Goal: Task Accomplishment & Management: Complete application form

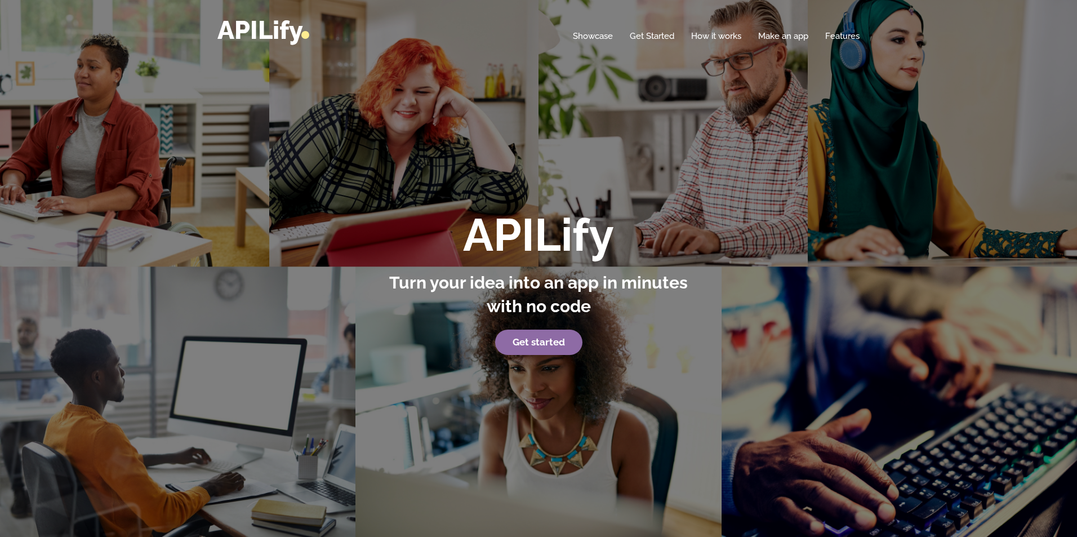
click at [536, 341] on strong "Get started" at bounding box center [538, 341] width 52 height 11
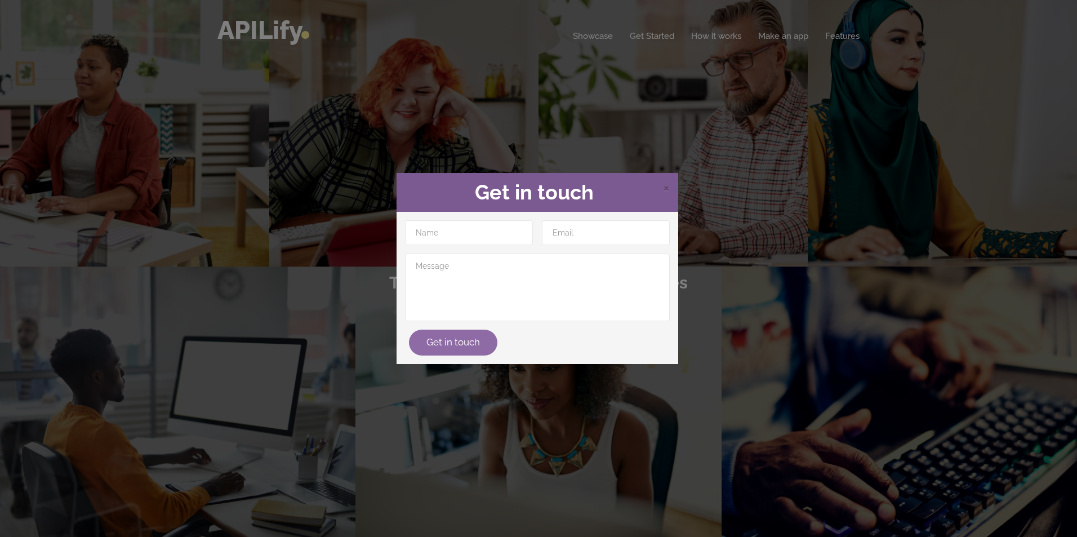
click at [445, 332] on button "Get in touch" at bounding box center [453, 342] width 88 height 26
click at [664, 185] on span "×" at bounding box center [666, 186] width 7 height 17
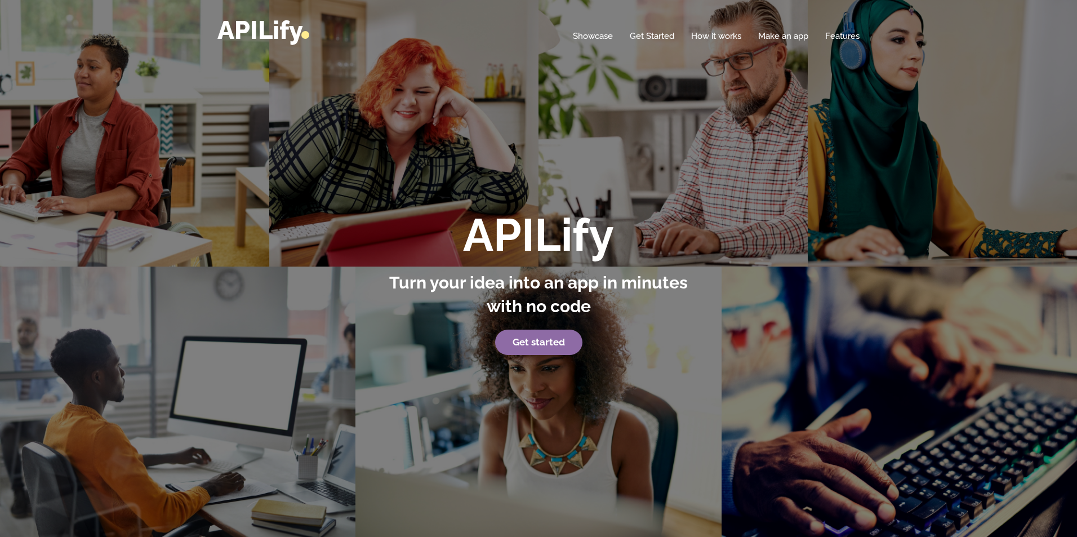
click at [532, 347] on link "Get started" at bounding box center [538, 342] width 87 height 26
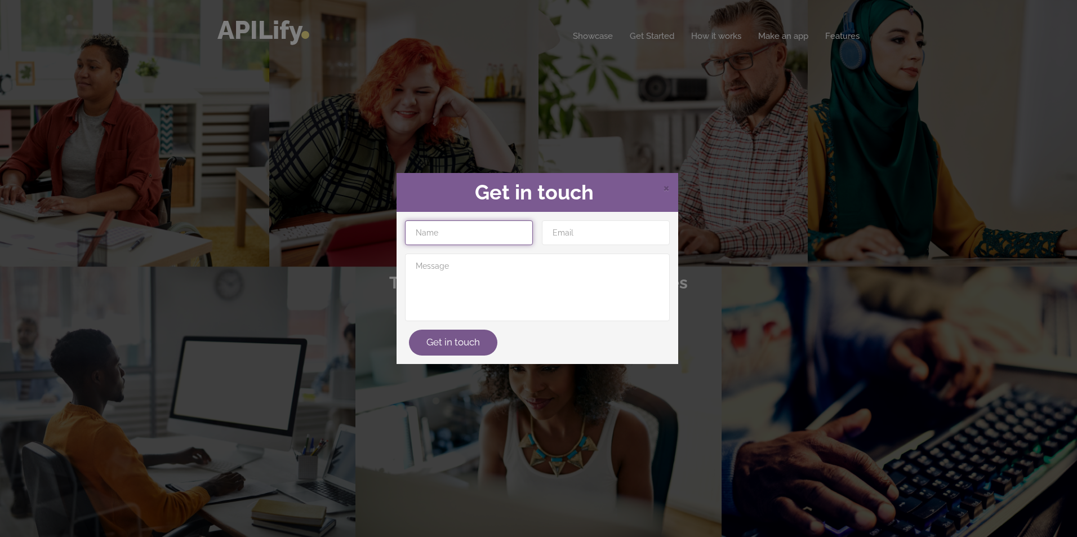
click at [449, 239] on input "text" at bounding box center [469, 232] width 128 height 25
type input "novacoders"
click at [628, 243] on input "email" at bounding box center [606, 232] width 128 height 25
click at [617, 232] on input "vekatachalamk244@" at bounding box center [606, 232] width 128 height 25
click at [649, 229] on input "vekatachalamk224@" at bounding box center [606, 232] width 128 height 25
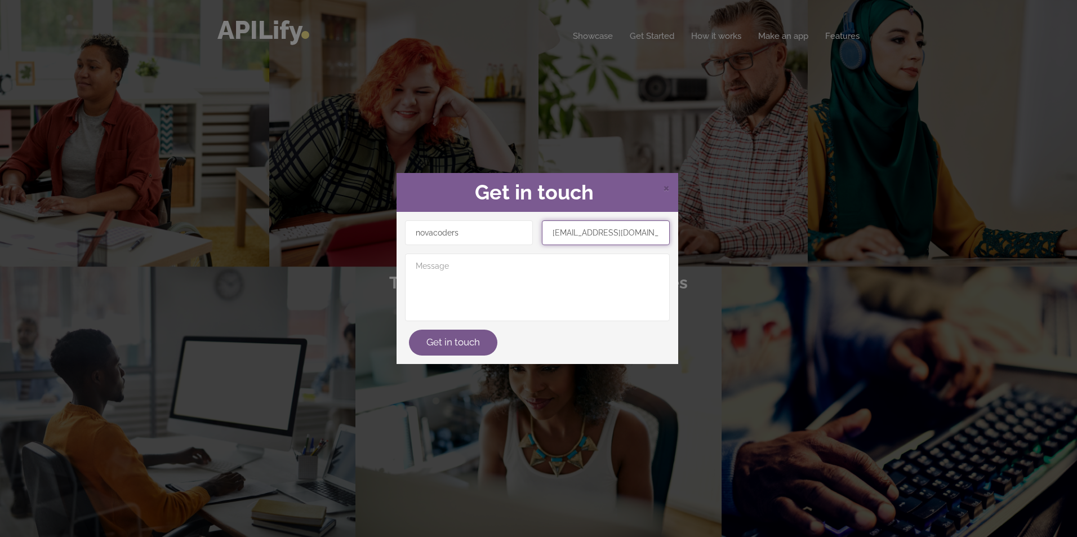
scroll to position [0, 6]
type input "vekatachalamk224@gmail.com"
click at [482, 264] on textarea at bounding box center [537, 287] width 265 height 68
type textarea "m"
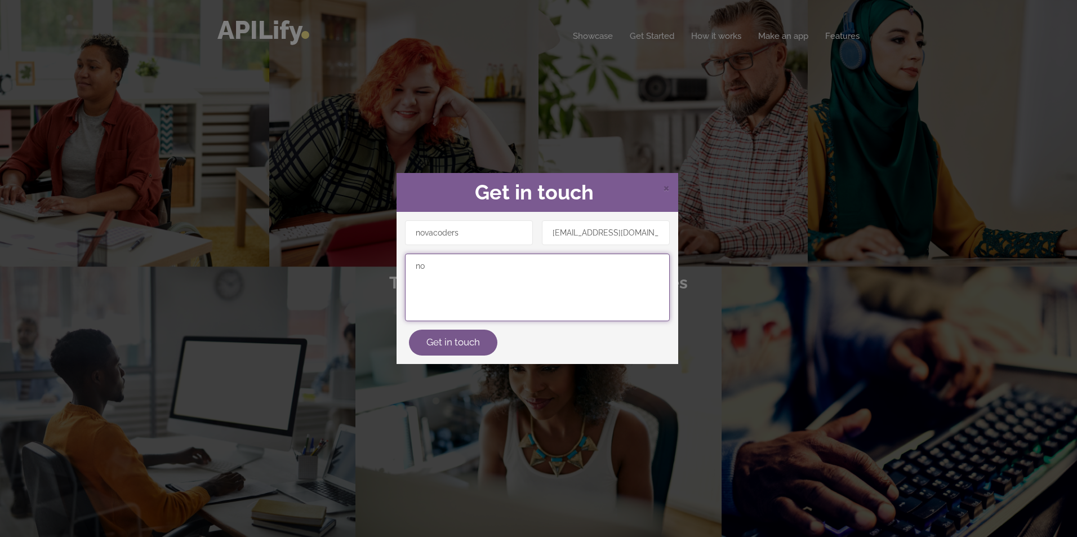
type textarea "n"
type textarea "gonna make a big one"
click at [474, 359] on div "novacoders vekatachalamk224@gmail.com gonna make a big one Get in touch" at bounding box center [537, 288] width 282 height 152
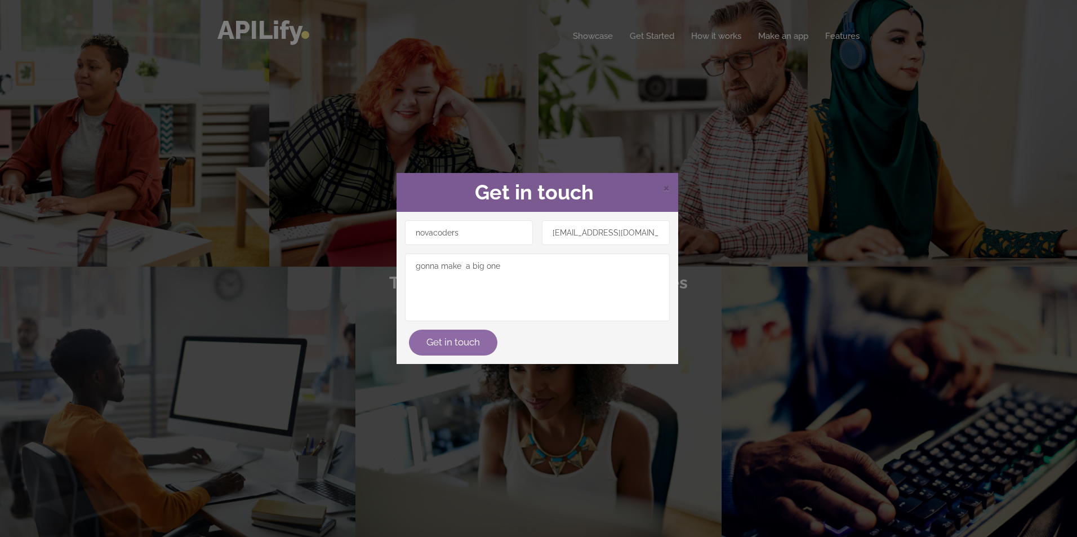
click at [477, 354] on div "Get in touch" at bounding box center [537, 342] width 274 height 26
click at [480, 346] on button "Get in touch" at bounding box center [453, 342] width 88 height 26
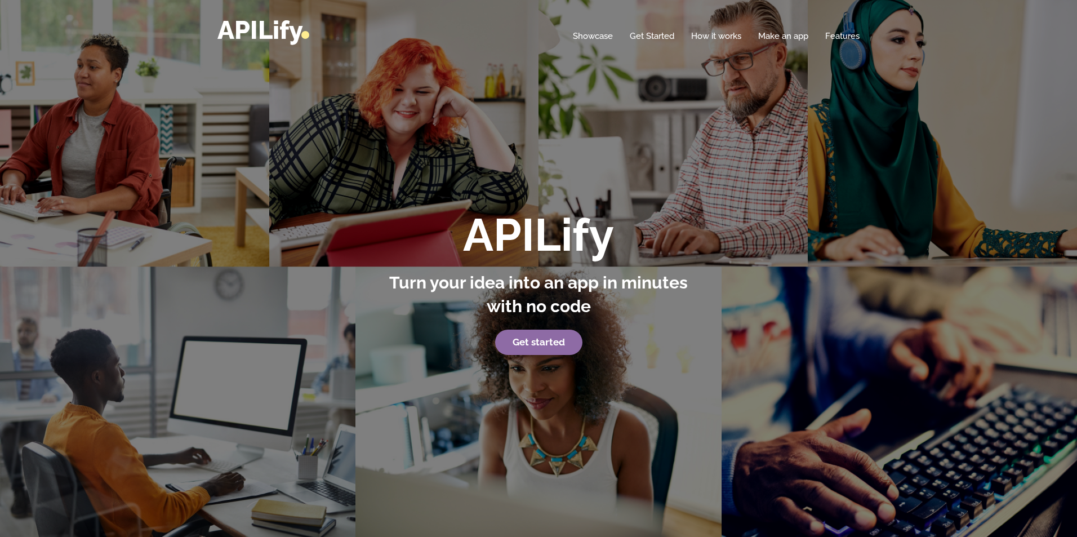
click at [516, 351] on link "Get started" at bounding box center [538, 342] width 87 height 26
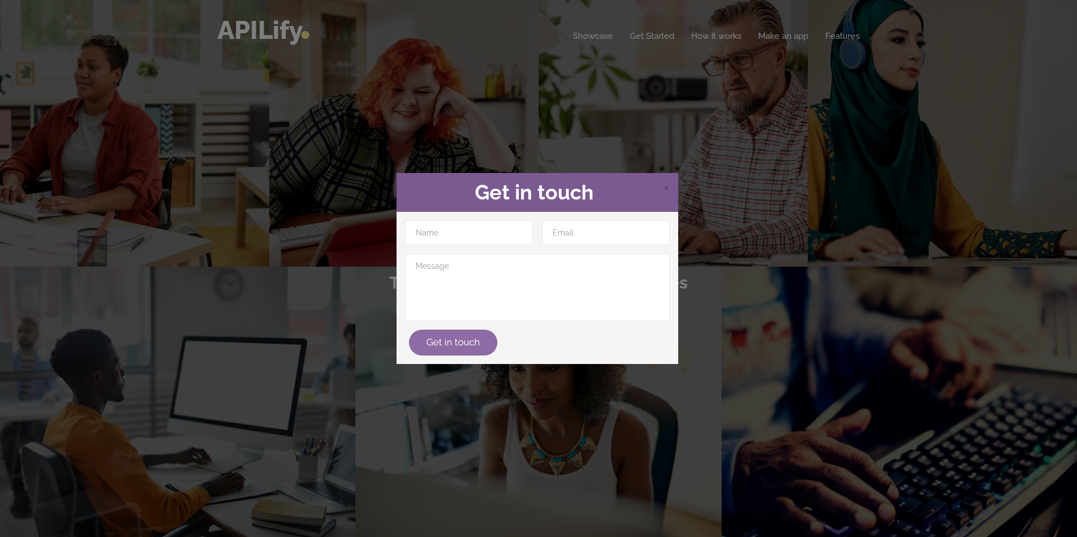
click at [479, 351] on button "Get in touch" at bounding box center [453, 342] width 88 height 26
type input "dfsdfs"
click at [580, 235] on input "email" at bounding box center [606, 232] width 128 height 25
type input "[EMAIL_ADDRESS][DOMAIN_NAME]"
click at [455, 332] on button "Get in touch" at bounding box center [453, 342] width 88 height 26
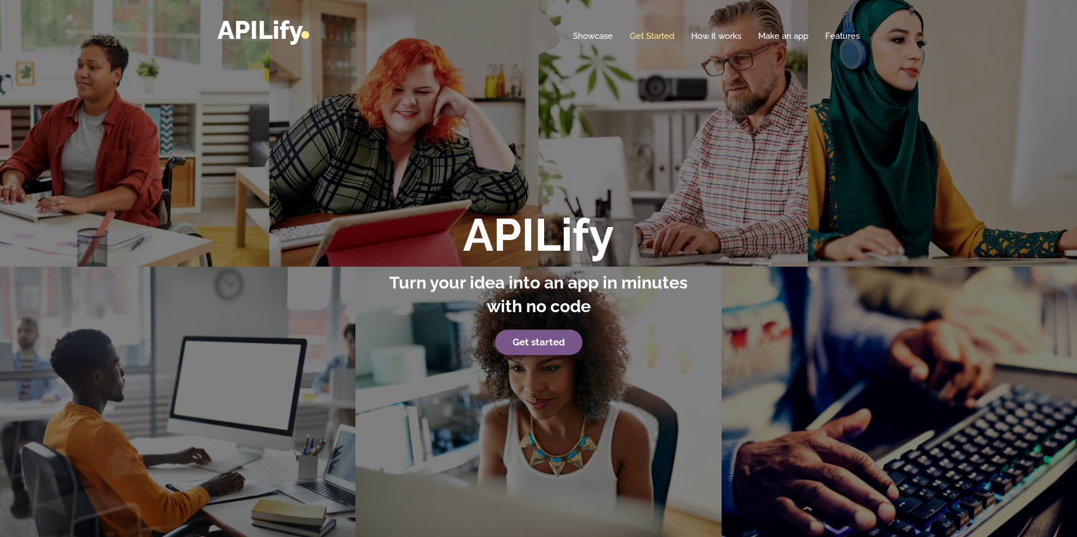
click at [657, 35] on link "Get Started" at bounding box center [651, 35] width 44 height 11
click at [791, 30] on div "Home Showcase Get Started How it works Make an app Features" at bounding box center [538, 29] width 642 height 25
click at [783, 38] on link "Make an app" at bounding box center [783, 35] width 50 height 11
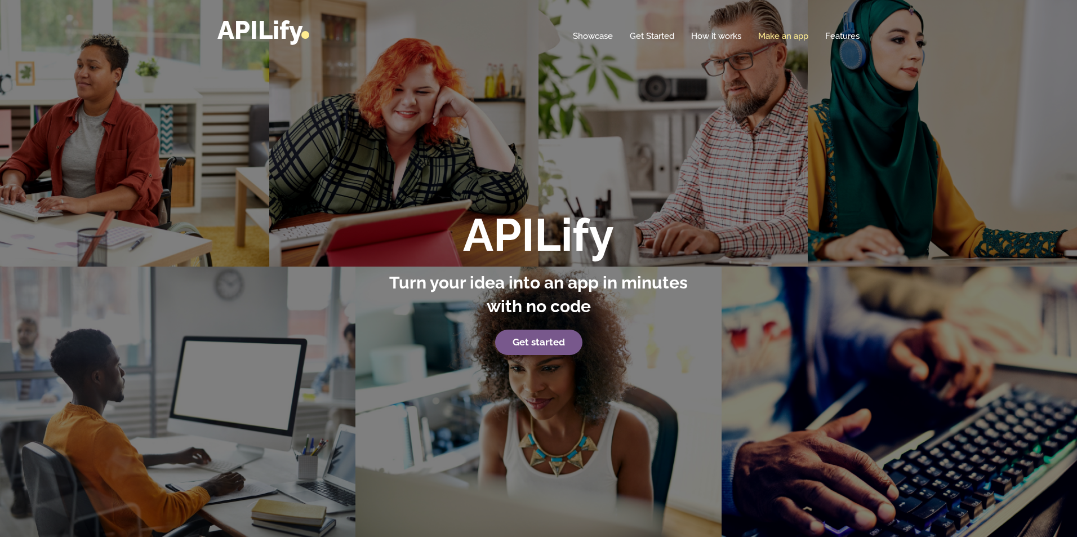
click at [783, 38] on link "Make an app" at bounding box center [783, 35] width 50 height 11
click at [768, 37] on link "Make an app" at bounding box center [783, 35] width 50 height 11
click at [794, 37] on link "Make an app" at bounding box center [783, 35] width 50 height 11
click at [646, 34] on link "Get Started" at bounding box center [651, 35] width 44 height 11
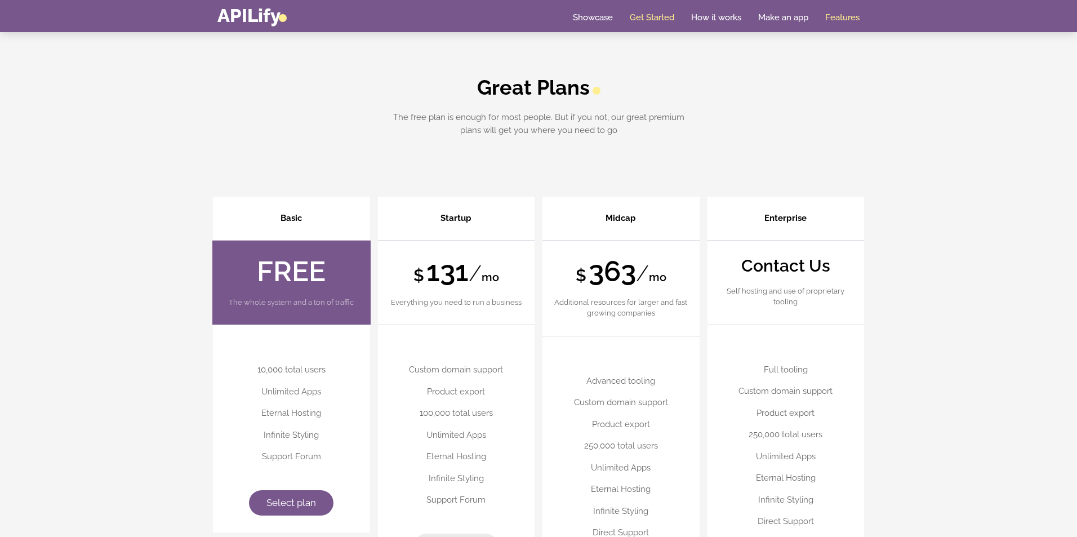
scroll to position [2838, 0]
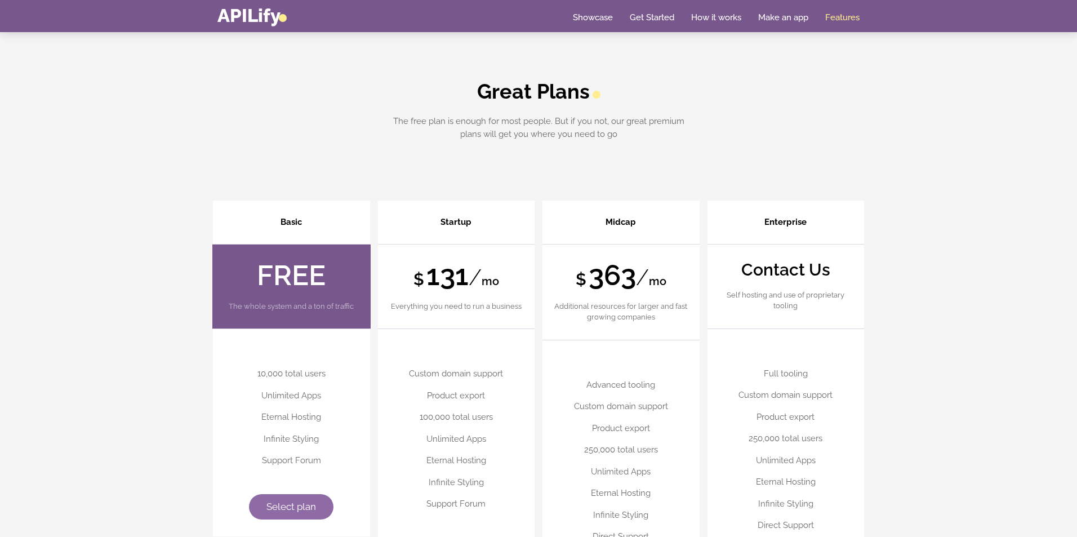
click at [296, 509] on span "Select plan" at bounding box center [291, 506] width 50 height 11
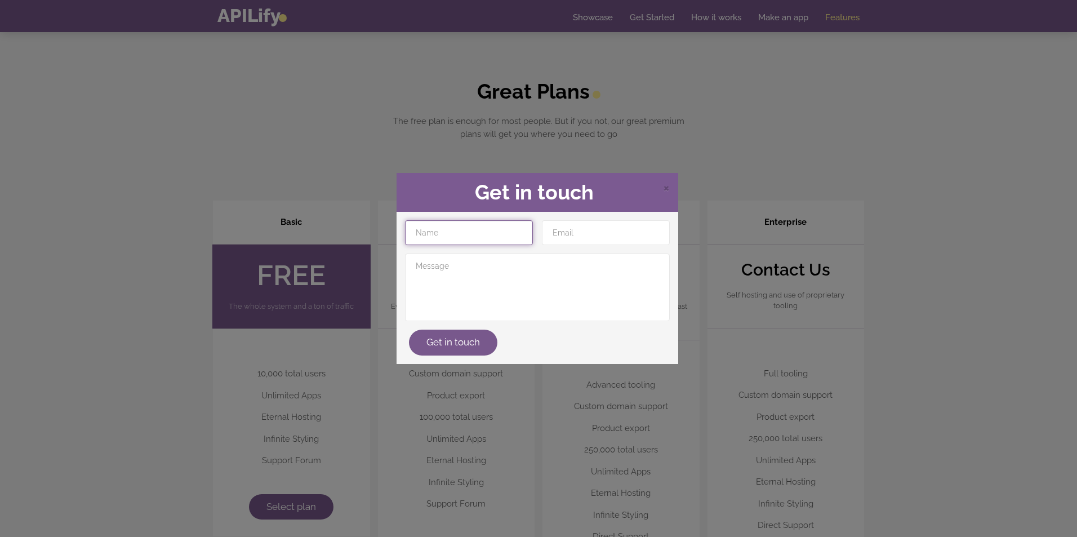
click at [485, 229] on input "text" at bounding box center [469, 232] width 128 height 25
type input "ddfd"
click at [611, 230] on input "email" at bounding box center [606, 232] width 128 height 25
type input "vekatachalamk224@gmail.com"
click at [550, 287] on textarea at bounding box center [537, 287] width 265 height 68
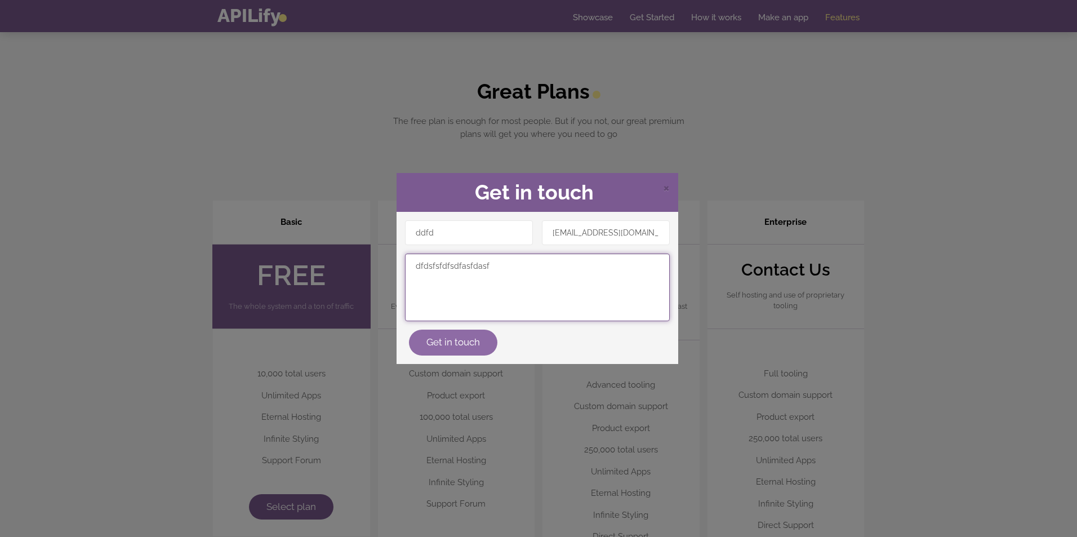
type textarea "dfdsfsfdfsdfasfdasf"
click at [453, 350] on button "Get in touch" at bounding box center [453, 342] width 88 height 26
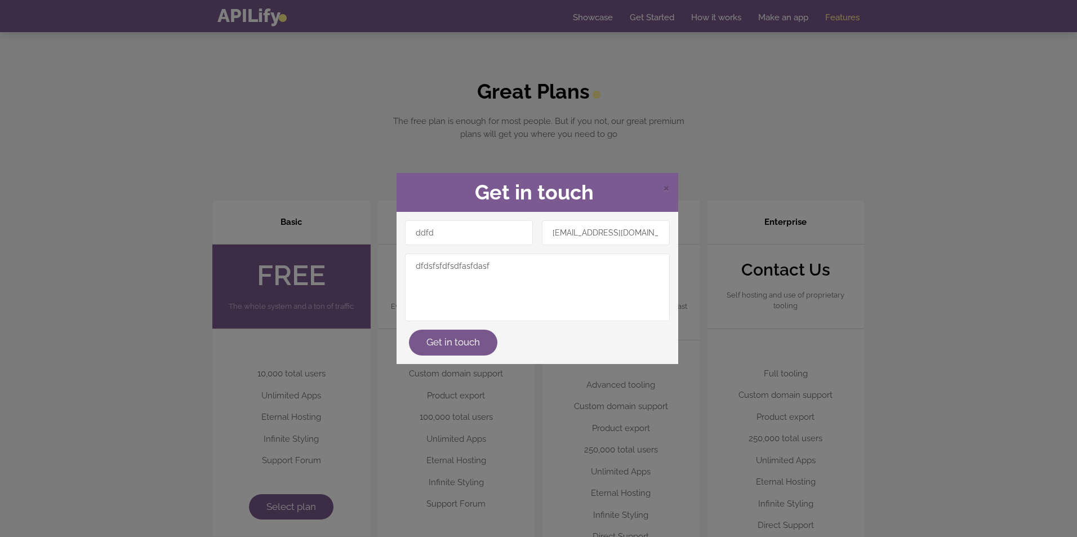
click at [339, 259] on div "× Get in touch ddfd vekatachalamk224@gmail.com dfdsfsfdfsdfasfdasf Get in touch" at bounding box center [538, 268] width 1077 height 537
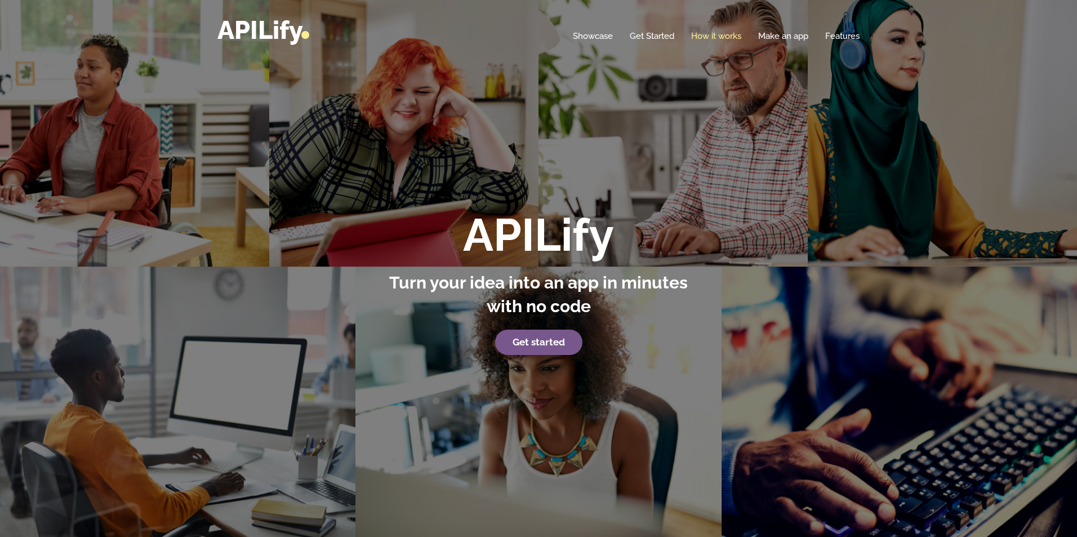
click at [722, 32] on link "How it works" at bounding box center [716, 35] width 50 height 11
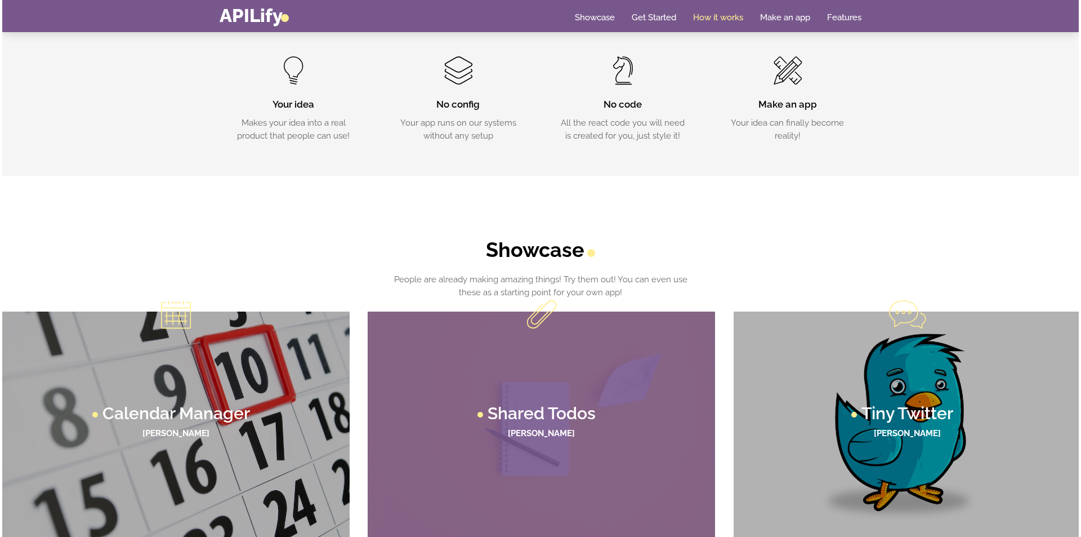
scroll to position [511, 0]
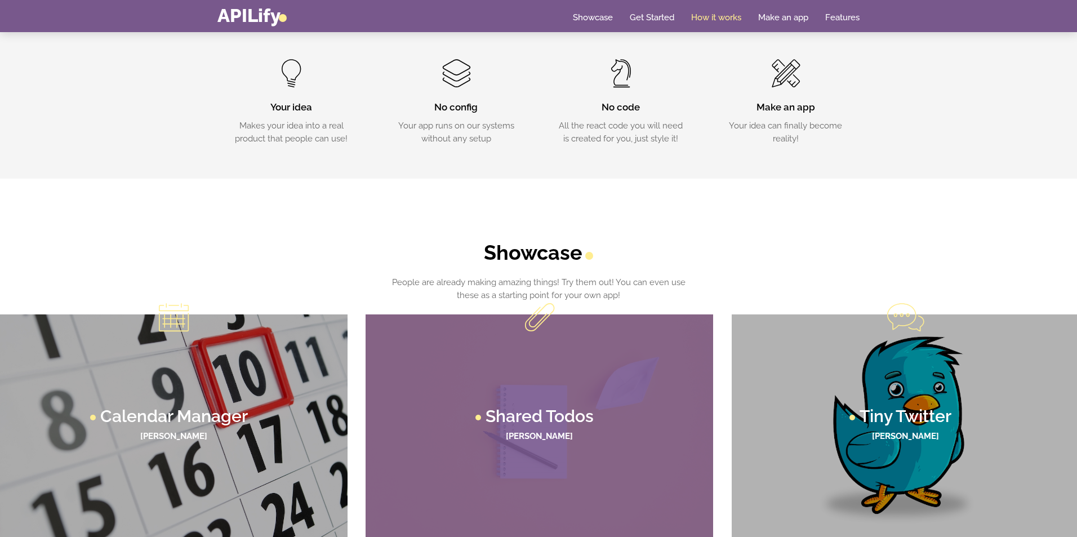
click at [481, 387] on figcaption "Shared Todos [PERSON_NAME]" at bounding box center [538, 426] width 347 height 225
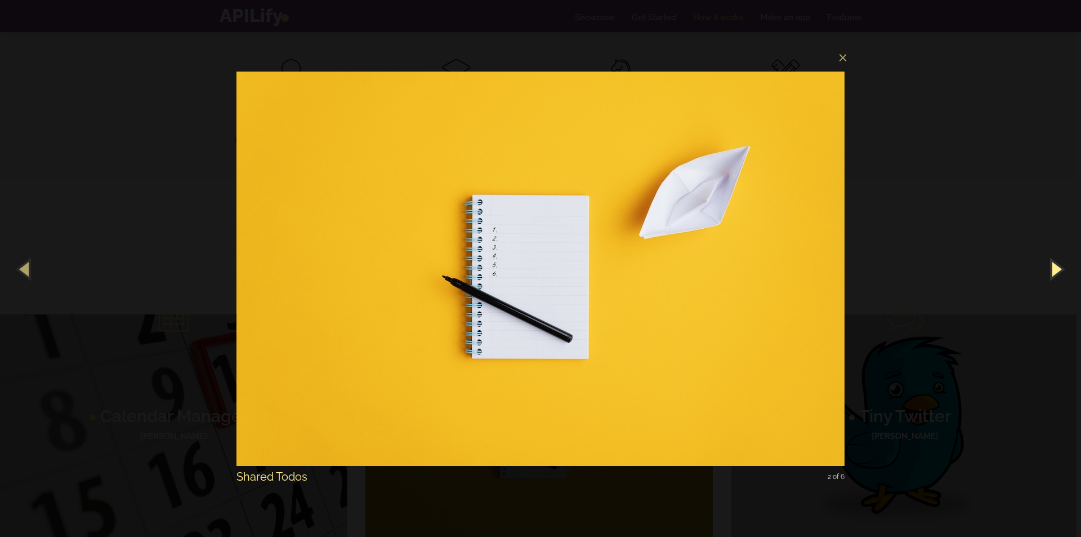
click at [1052, 274] on button "button" at bounding box center [1055, 269] width 51 height 62
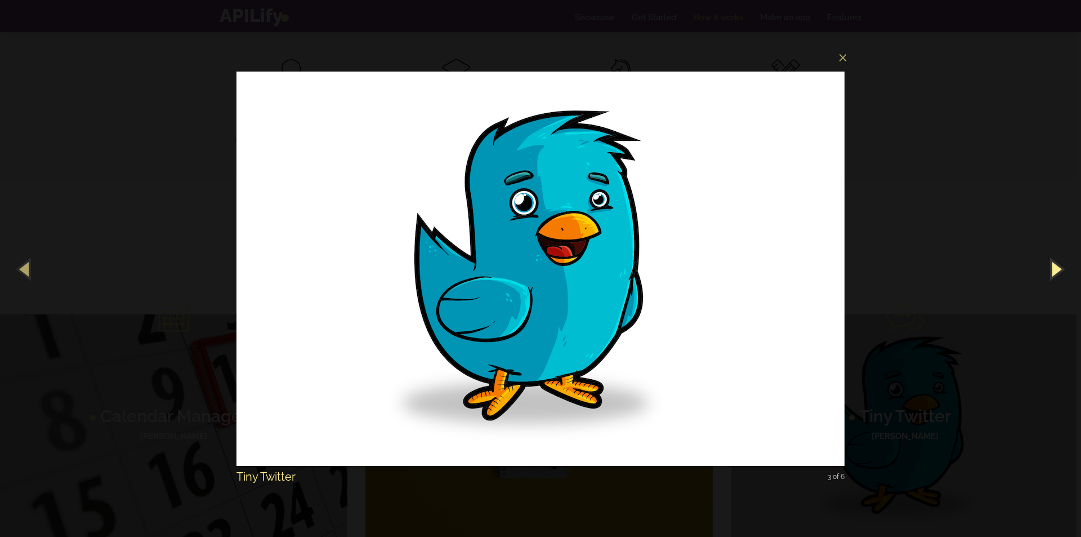
click at [1051, 275] on button "button" at bounding box center [1055, 269] width 51 height 62
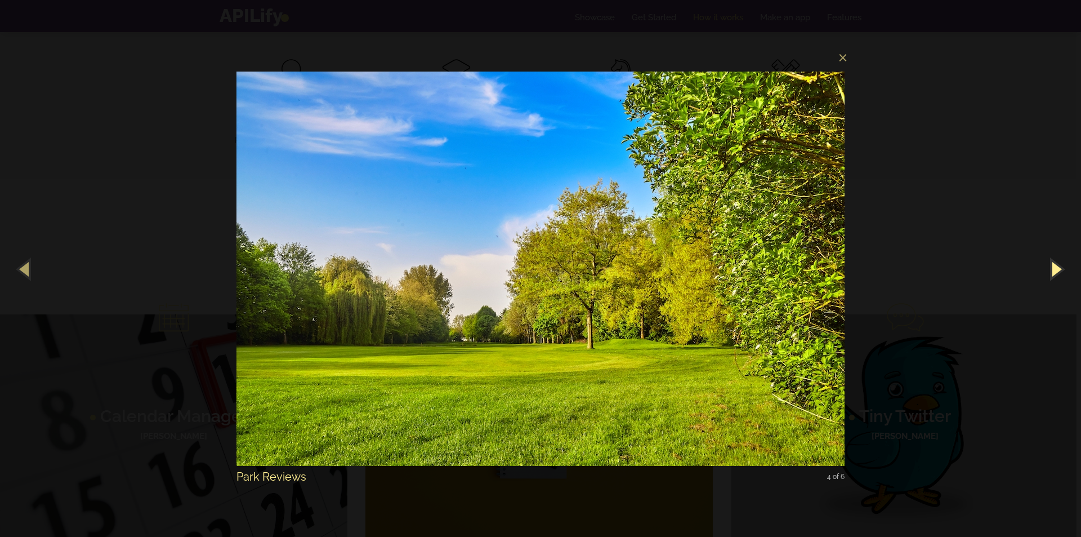
click at [1051, 275] on button "button" at bounding box center [1055, 269] width 51 height 62
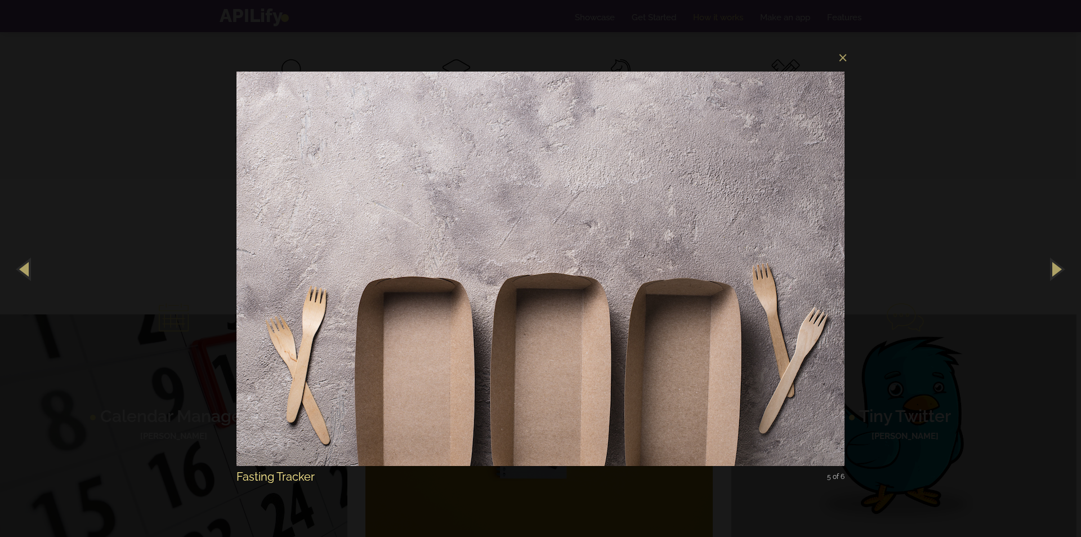
click at [838, 108] on img at bounding box center [540, 268] width 608 height 439
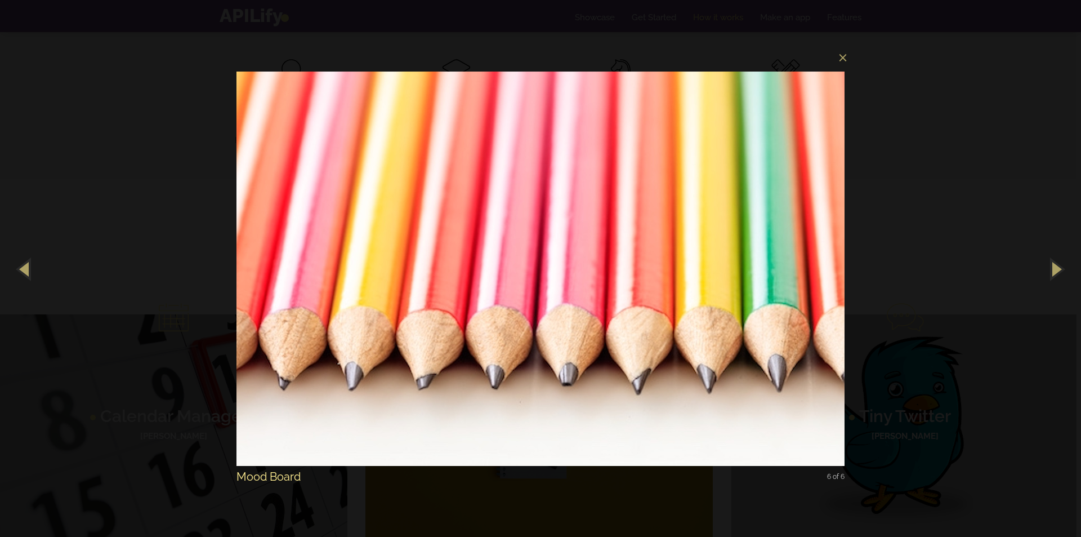
click at [852, 59] on div "× Mood Board 6 of 6 Loading image #%curr%..." at bounding box center [540, 268] width 1081 height 537
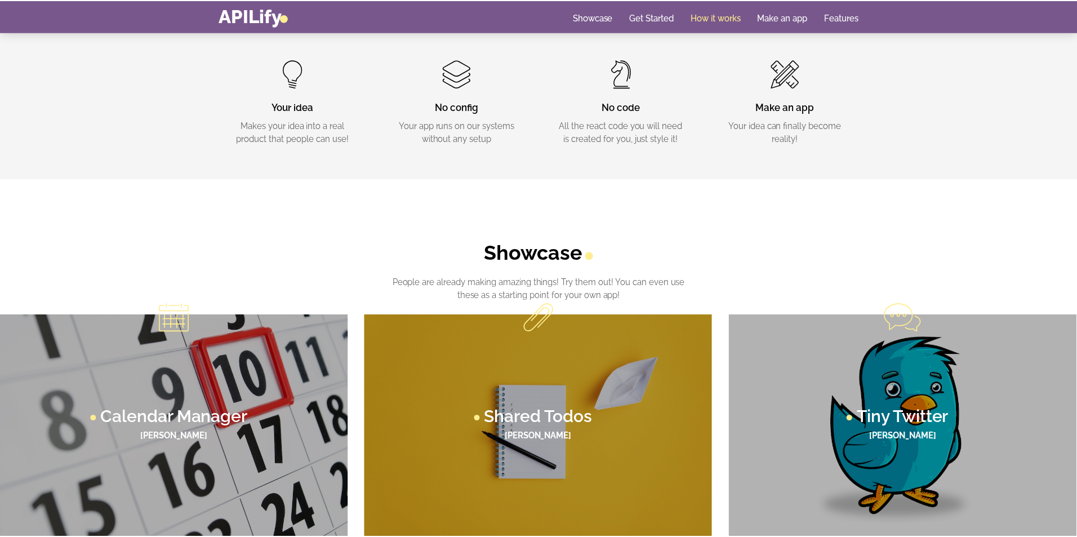
scroll to position [514, 0]
